Goal: Find specific page/section: Find specific page/section

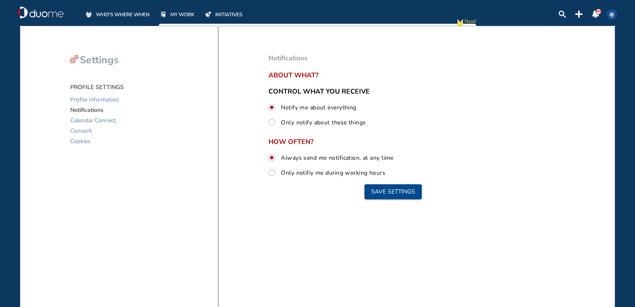
click at [128, 11] on span "WHO'S WHERE WHEN" at bounding box center [123, 14] width 54 height 8
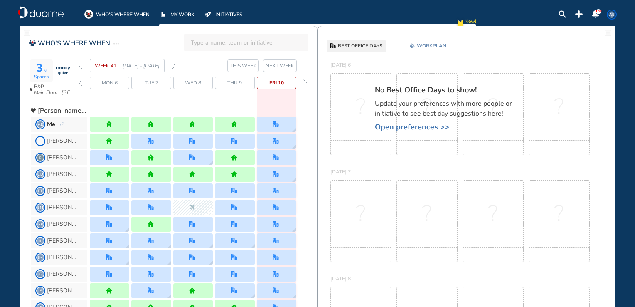
click at [422, 42] on span "WORKPLAN" at bounding box center [431, 46] width 29 height 8
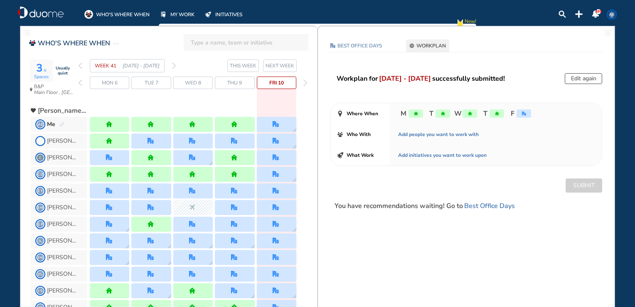
click at [523, 117] on div "office" at bounding box center [523, 113] width 15 height 8
click at [523, 115] on div "office" at bounding box center [523, 113] width 15 height 8
click at [280, 120] on div at bounding box center [276, 124] width 39 height 15
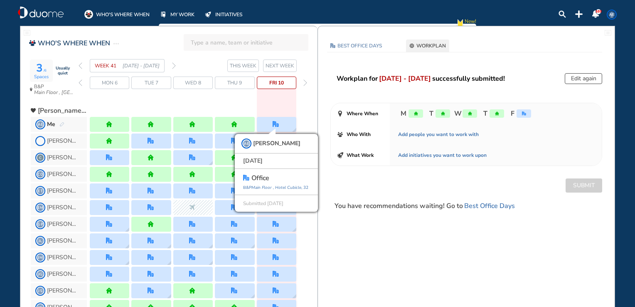
click at [174, 64] on img "forward week" at bounding box center [174, 65] width 4 height 7
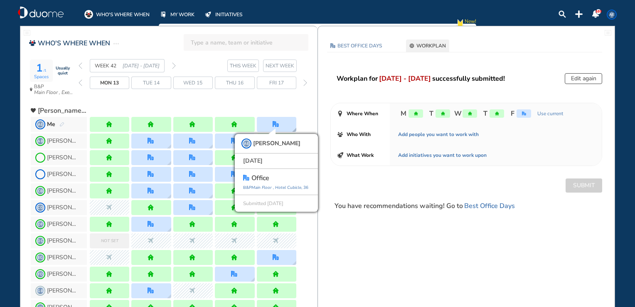
click at [268, 125] on div "AE [PERSON_NAME] [DATE] office [GEOGRAPHIC_DATA] , [GEOGRAPHIC_DATA] , 36 Submi…" at bounding box center [276, 124] width 39 height 15
